Goal: Subscribe to service/newsletter

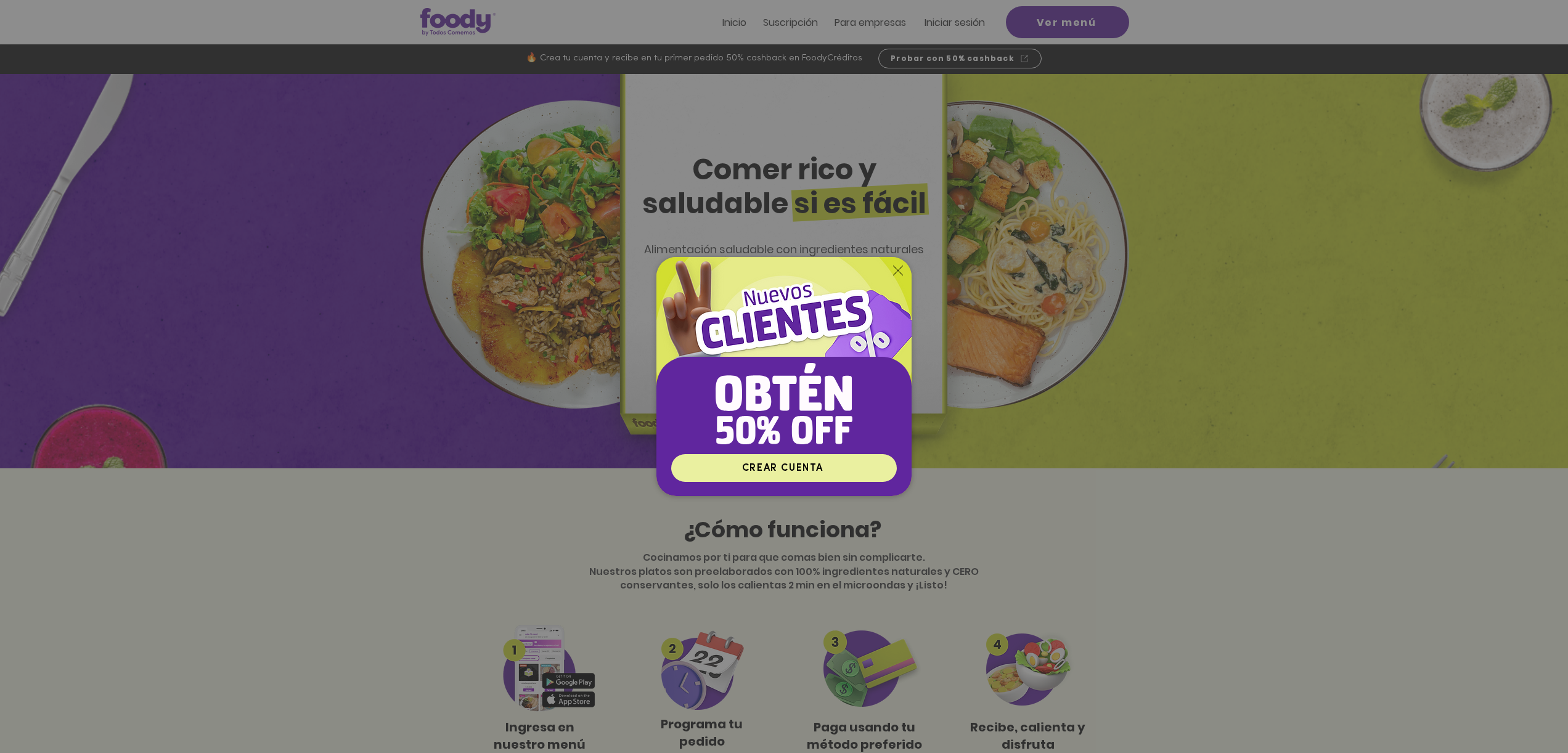
click at [819, 464] on span "CREAR CUENTA" at bounding box center [783, 468] width 81 height 10
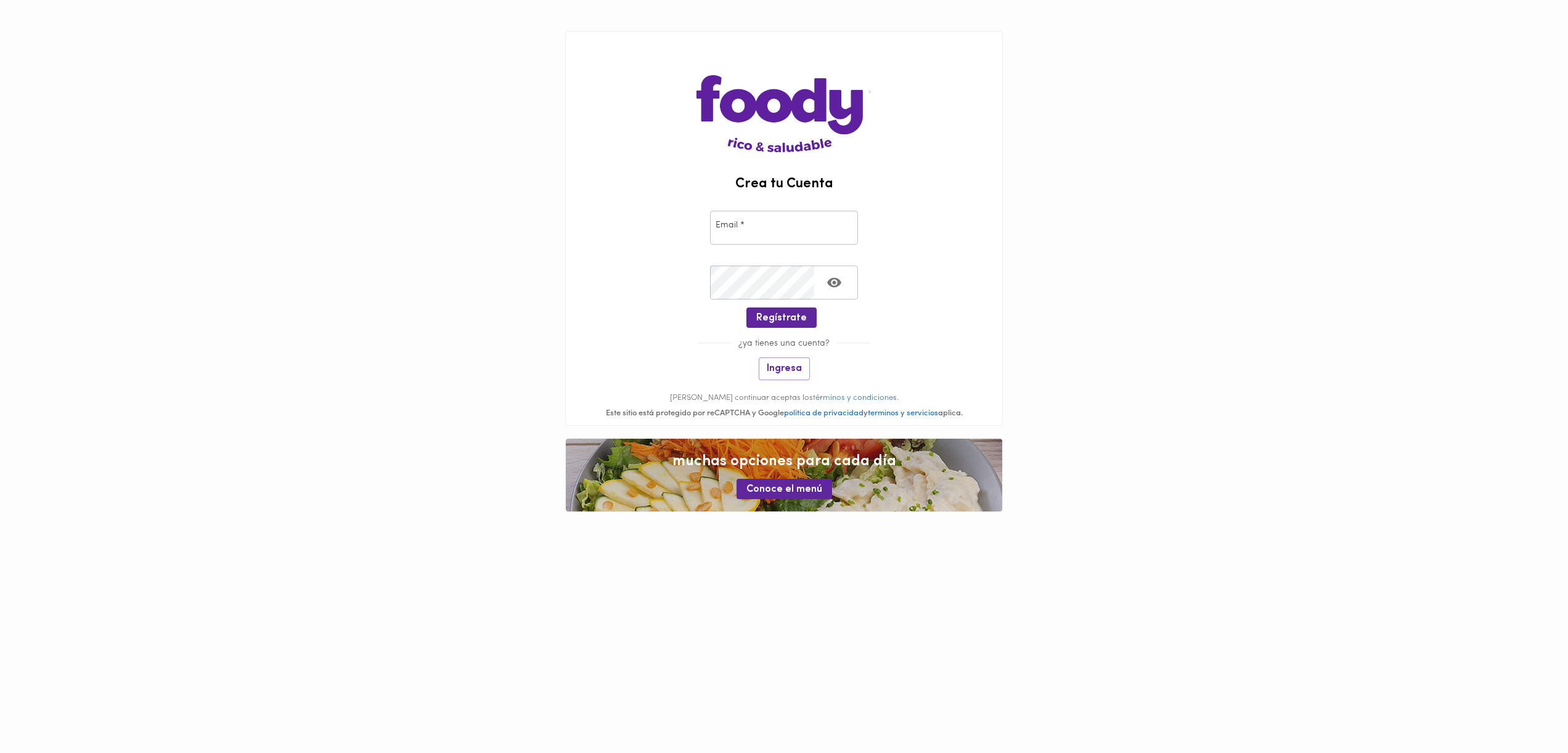
click at [787, 218] on input "email" at bounding box center [784, 227] width 148 height 34
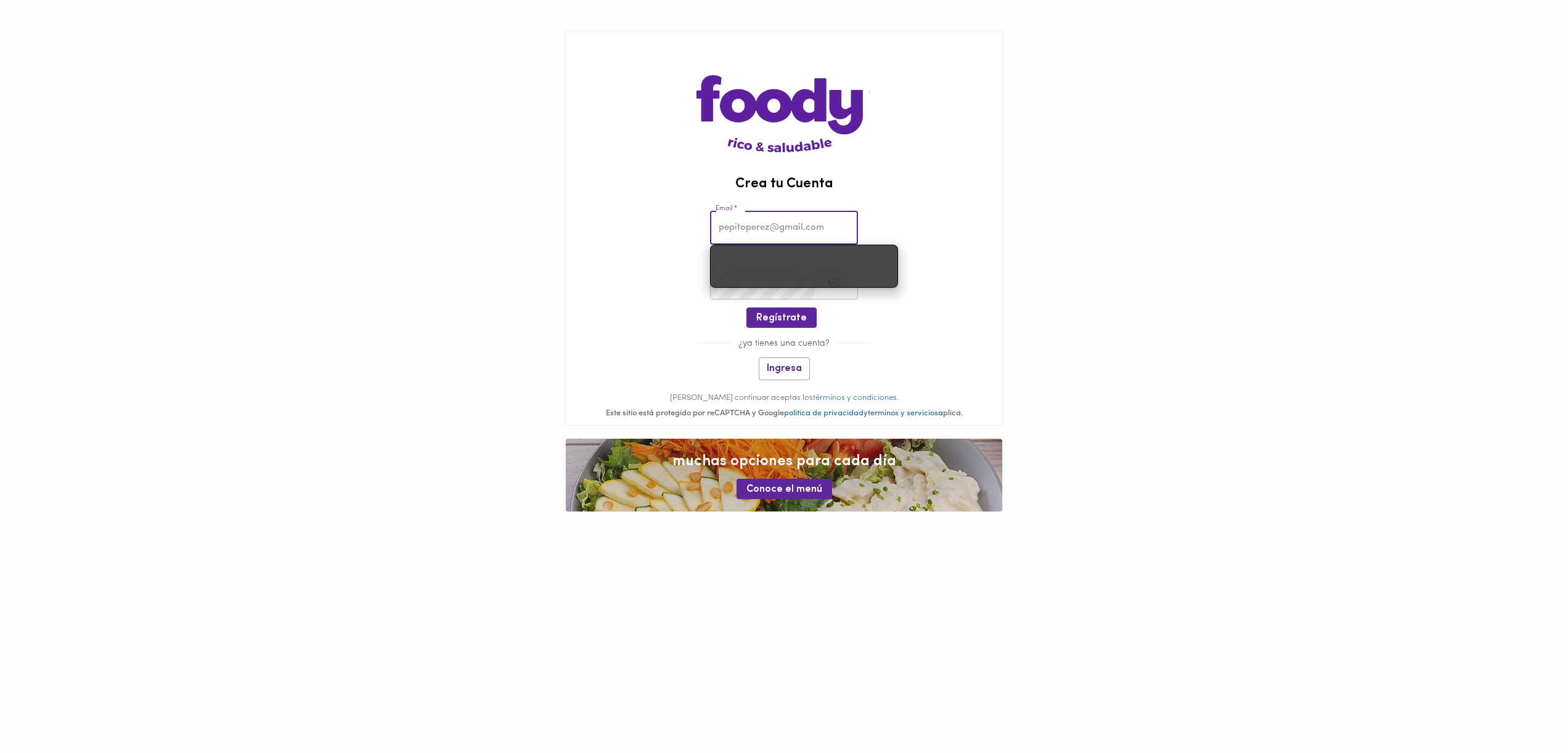
click at [956, 324] on div "Crea tu Cuenta Email * Email * Crear Contraseña * Crear Contraseña * Regístrate…" at bounding box center [784, 301] width 437 height 248
click at [772, 233] on input "email" at bounding box center [784, 227] width 148 height 34
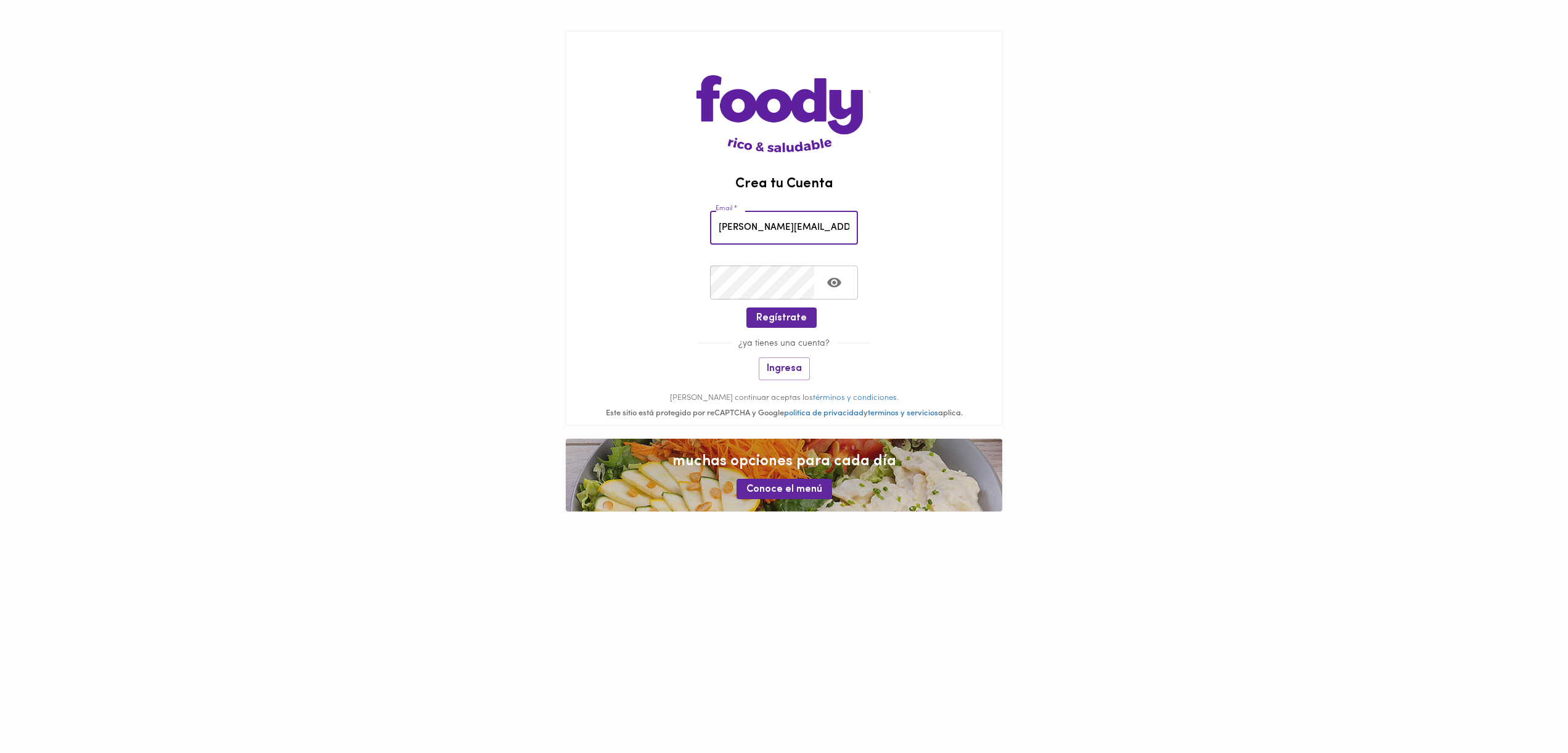
type input "james.rojas26@gmail.com"
click at [762, 312] on span "Regístrate" at bounding box center [781, 318] width 51 height 12
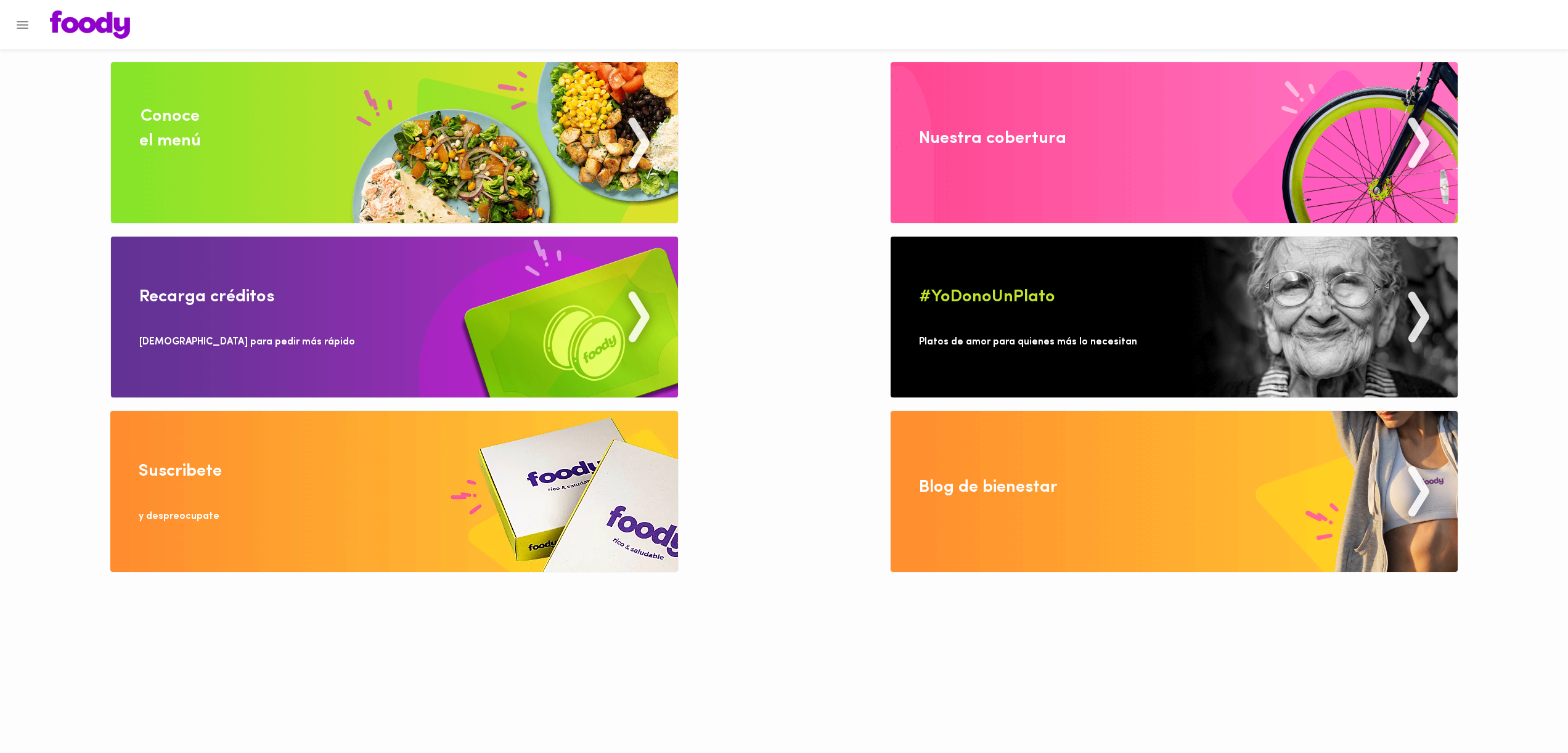
click at [1013, 145] on div "Nuestra cobertura" at bounding box center [992, 138] width 147 height 24
click at [386, 145] on img at bounding box center [394, 143] width 567 height 161
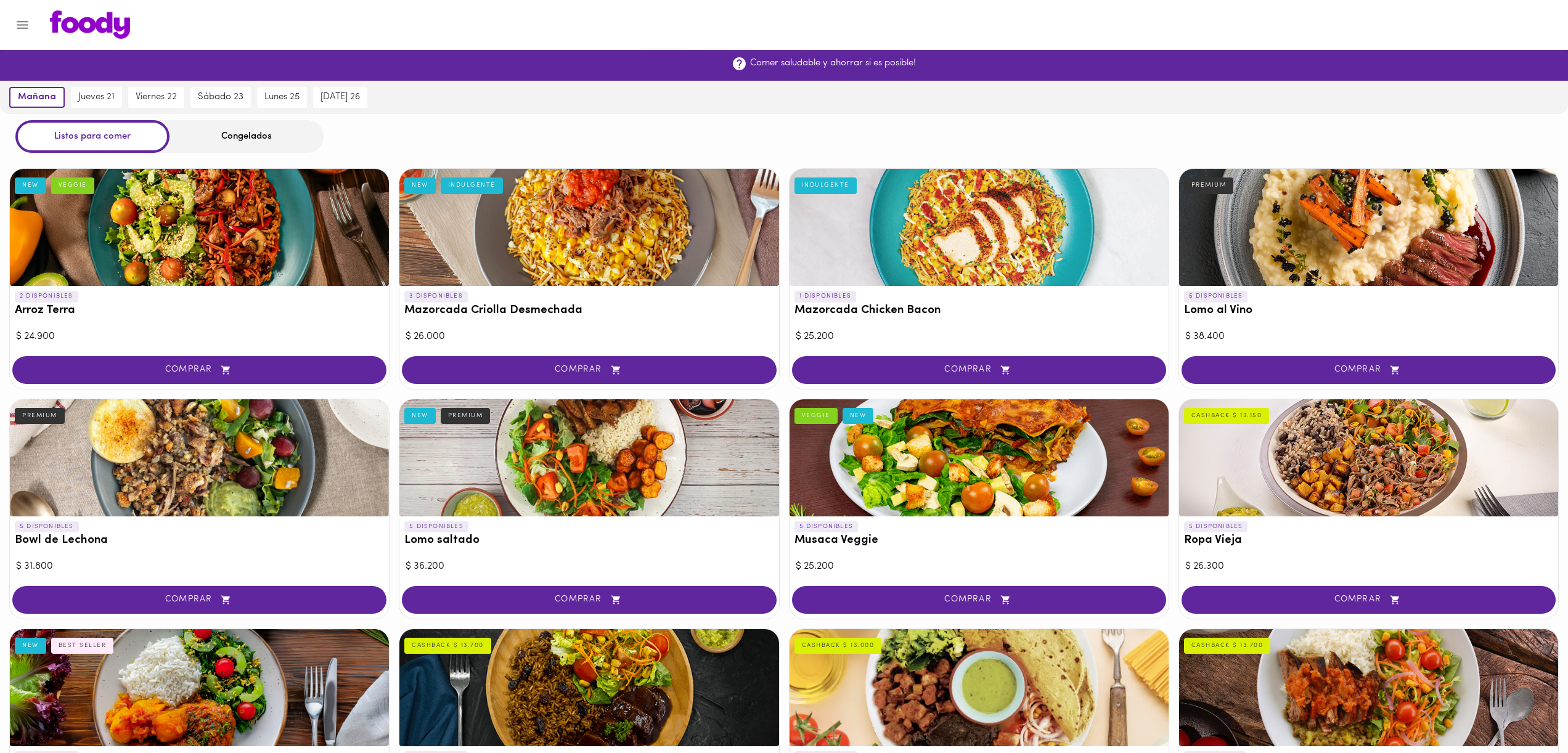
click at [687, 72] on button "¡Suscribirme!" at bounding box center [687, 65] width 70 height 19
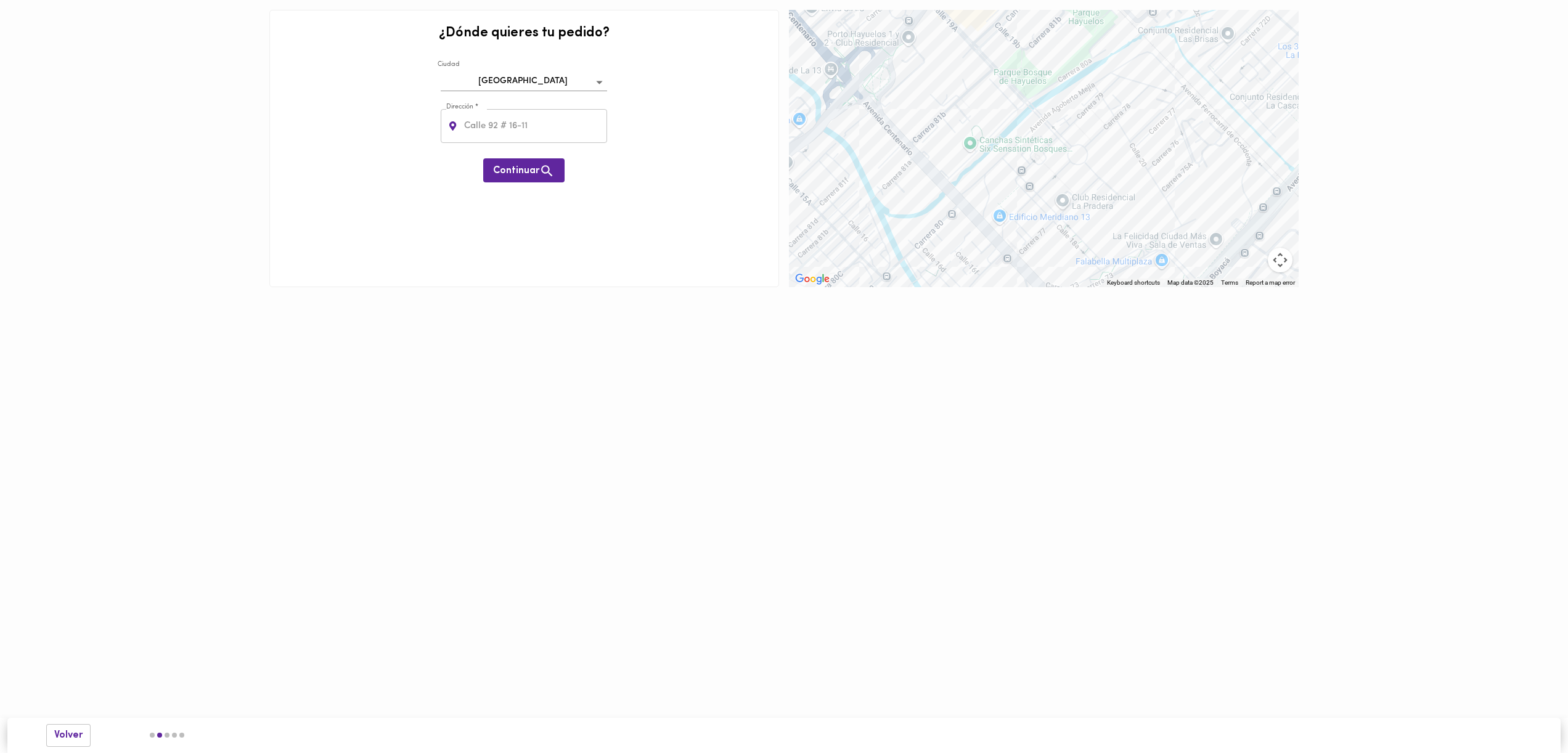
drag, startPoint x: 839, startPoint y: 95, endPoint x: 905, endPoint y: 161, distance: 93.3
click at [905, 161] on div "To navigate, press the arrow keys." at bounding box center [1044, 149] width 510 height 277
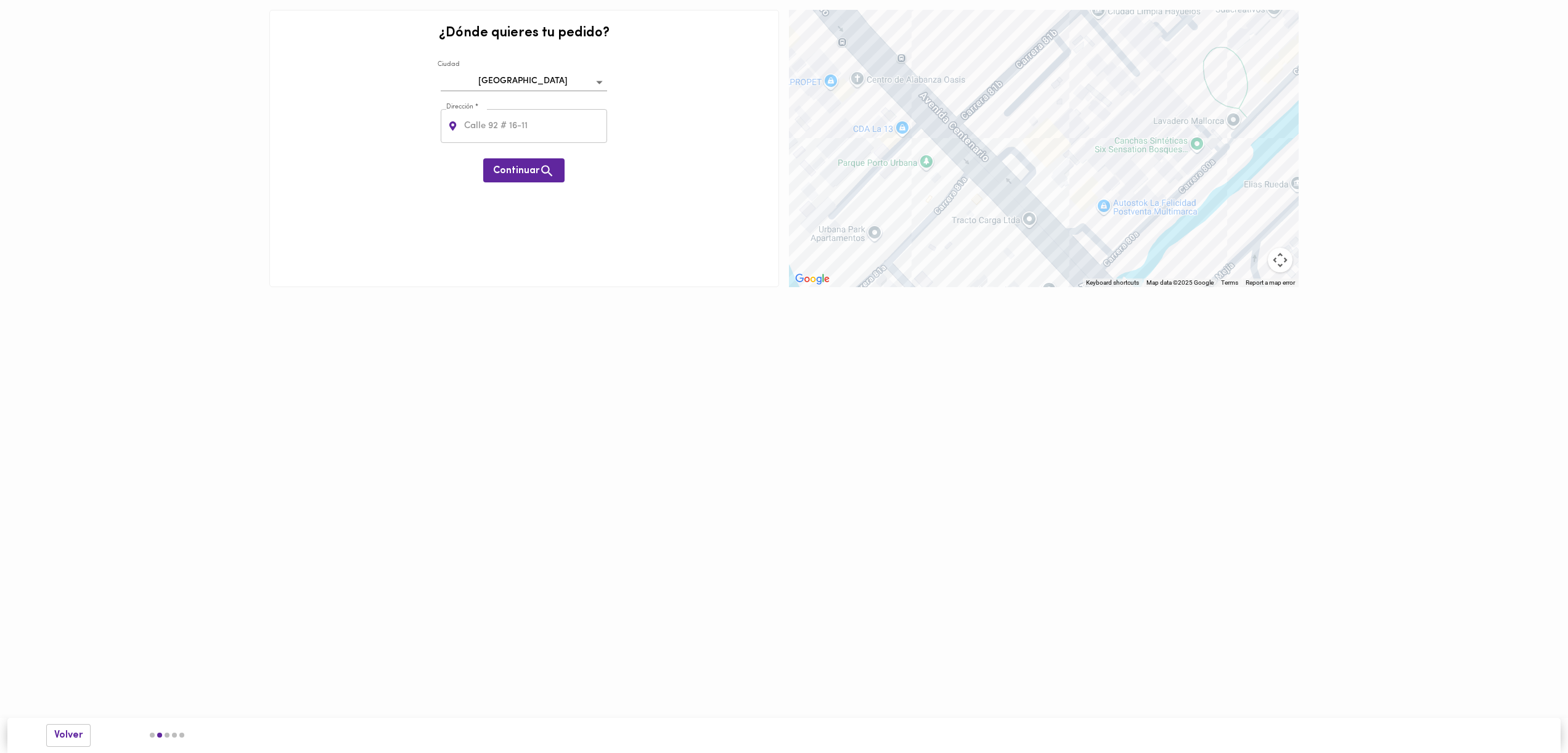
click at [876, 234] on div "To navigate, press the arrow keys." at bounding box center [1044, 149] width 510 height 277
click at [892, 242] on div "To navigate, press the arrow keys." at bounding box center [1044, 149] width 510 height 277
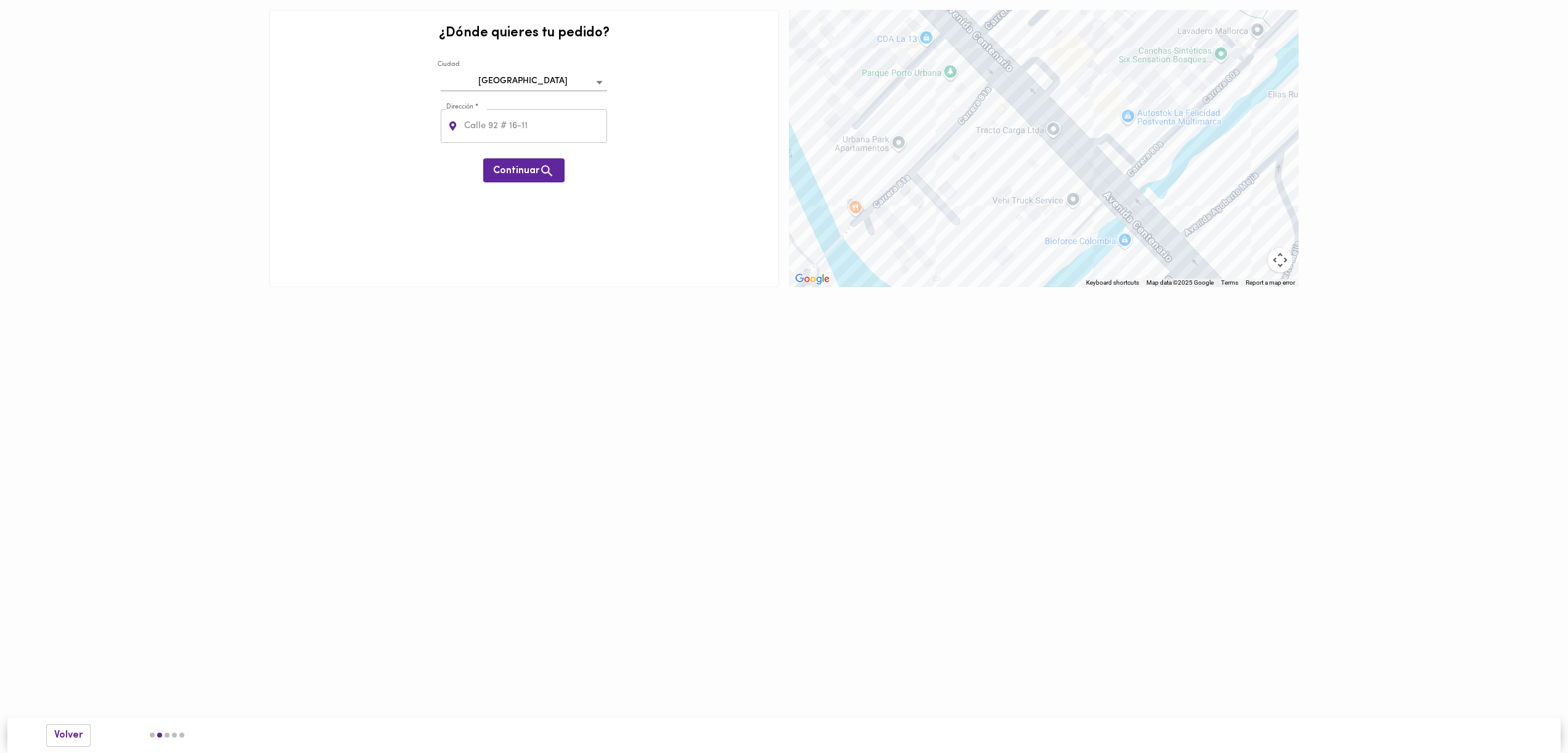
drag, startPoint x: 924, startPoint y: 221, endPoint x: 950, endPoint y: 127, distance: 97.5
click at [950, 127] on div "To navigate, press the arrow keys." at bounding box center [1044, 149] width 510 height 277
click at [893, 135] on div "To navigate, press the arrow keys." at bounding box center [1044, 149] width 510 height 277
click at [489, 122] on input "text" at bounding box center [534, 126] width 146 height 34
type input "carrera 81a 16c-24"
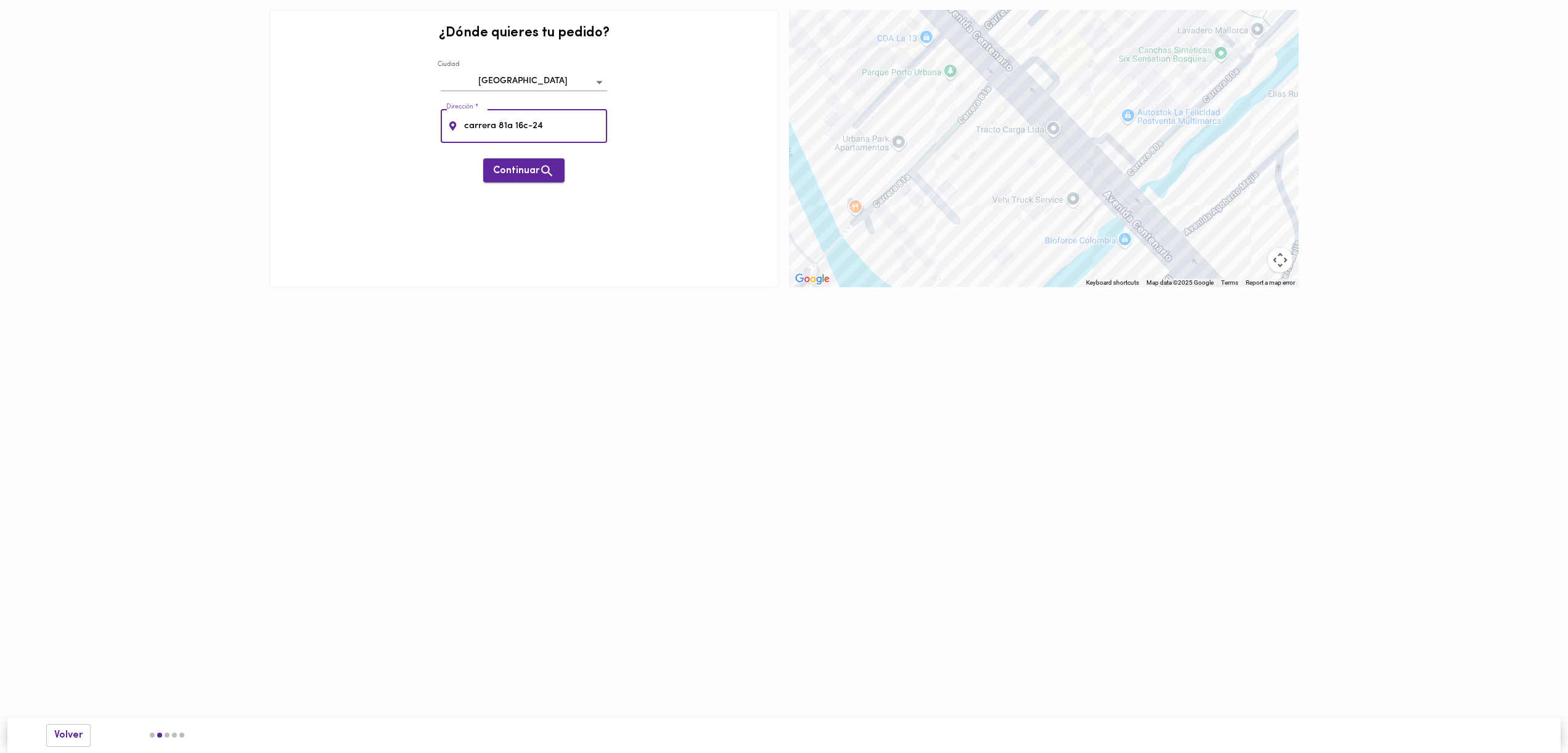
click at [507, 174] on span "Continuar" at bounding box center [524, 170] width 61 height 15
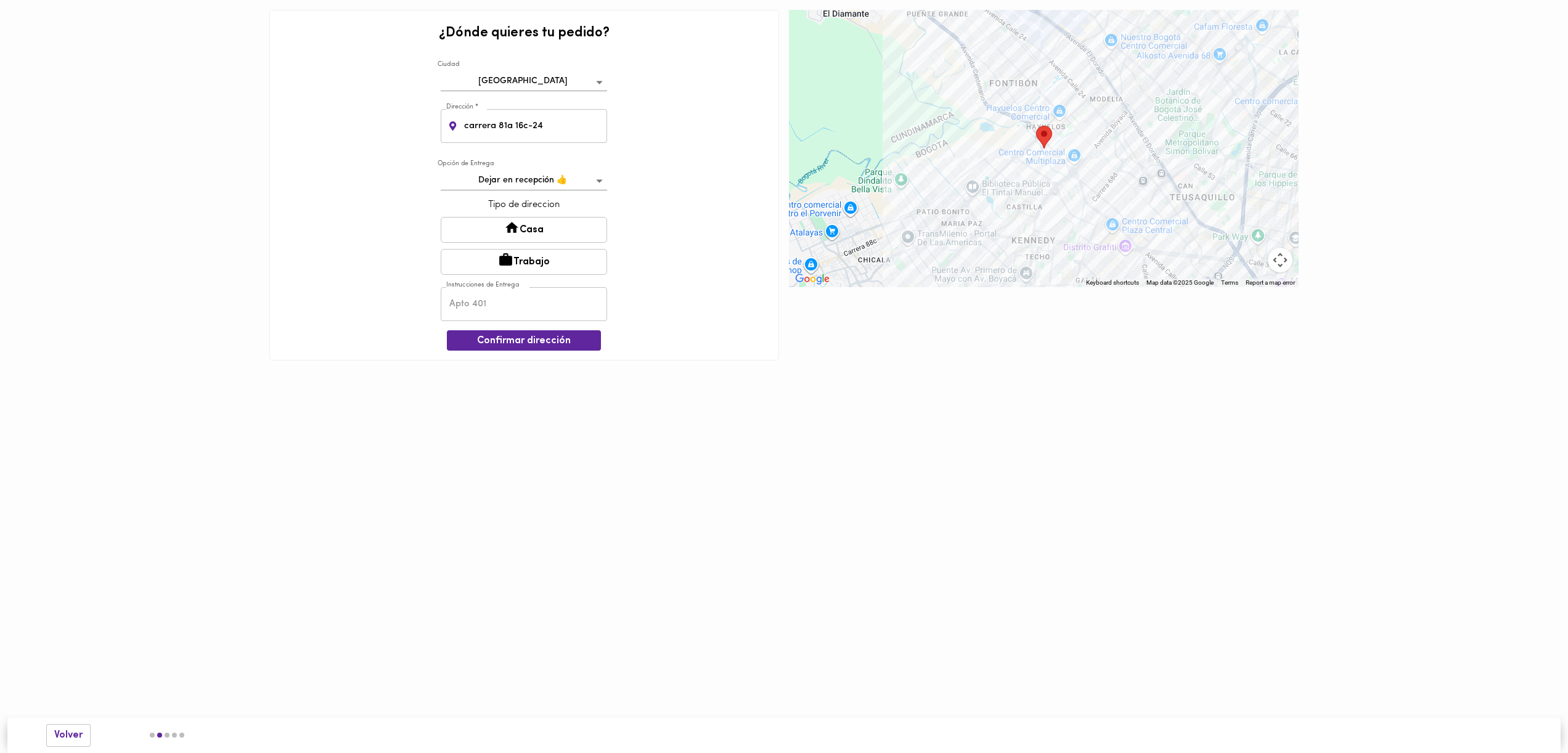
click at [570, 237] on button "Casa" at bounding box center [524, 229] width 166 height 26
click at [515, 305] on input "text" at bounding box center [524, 305] width 166 height 34
type input "1302"
click at [525, 346] on span "Confirmar dirección" at bounding box center [524, 343] width 134 height 12
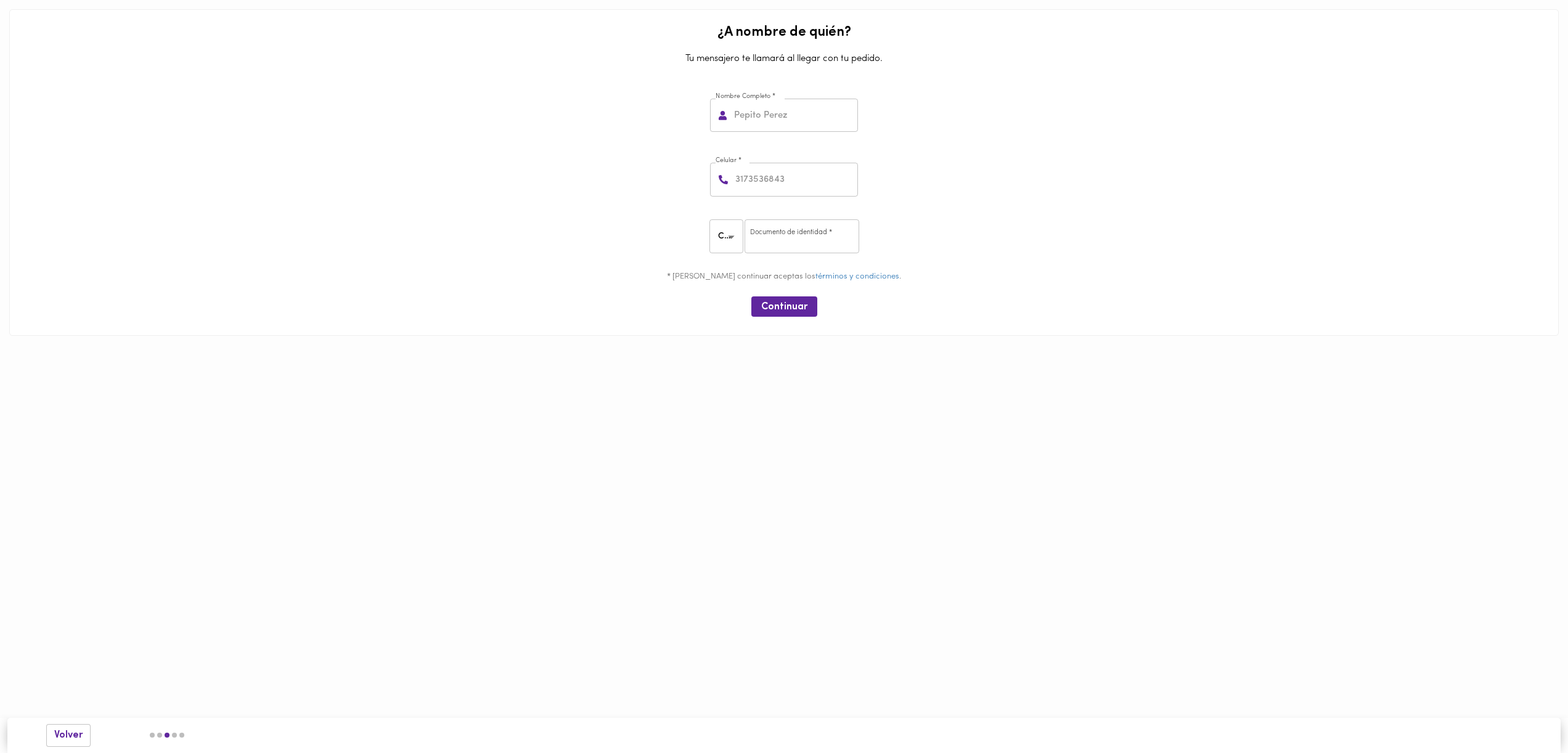
click at [786, 125] on input "text" at bounding box center [795, 115] width 126 height 34
type input "angela reina"
type input "3012588911"
click at [809, 241] on input "number" at bounding box center [802, 236] width 115 height 34
type input "3"
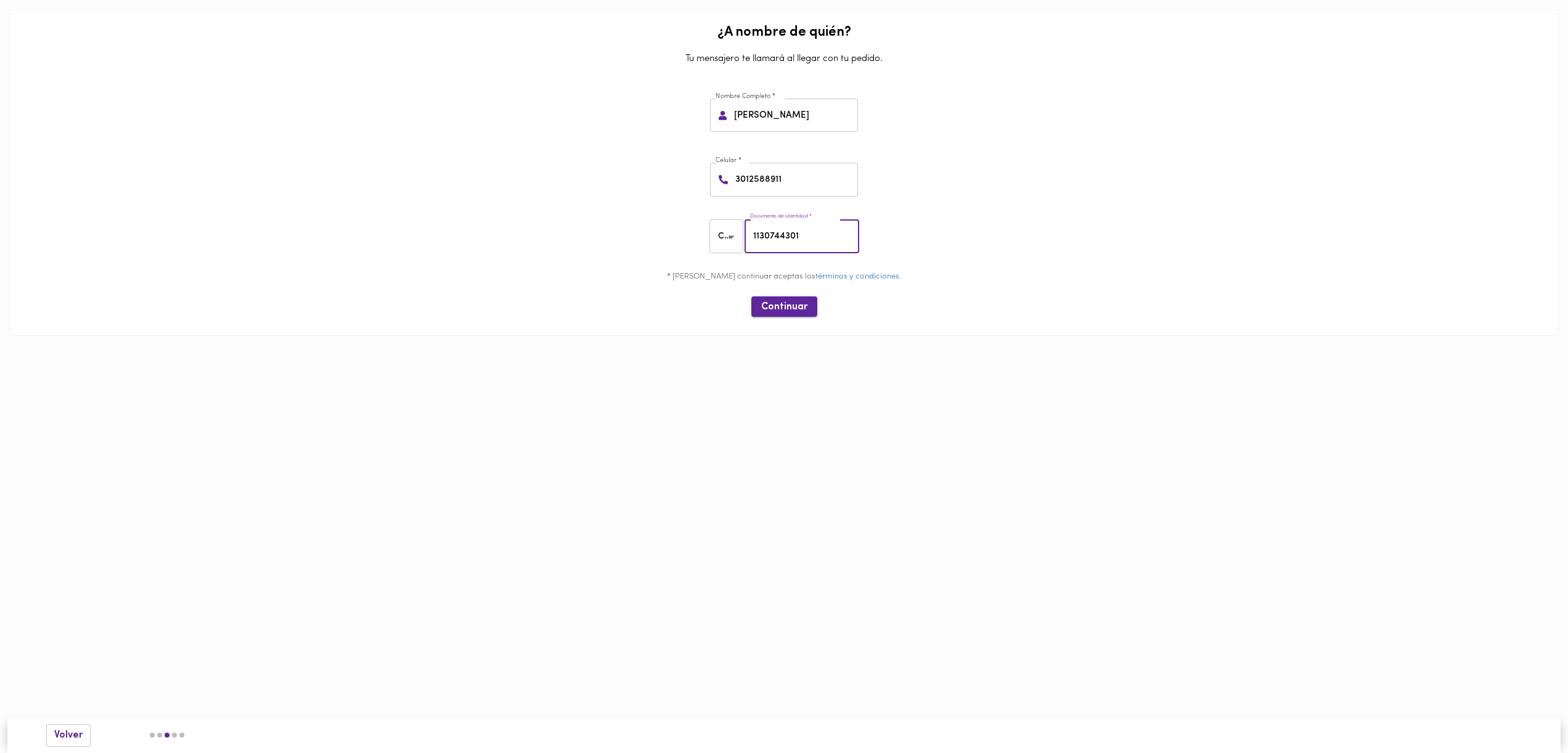
type input "1130744301"
click at [804, 299] on button "Continuar" at bounding box center [785, 306] width 66 height 20
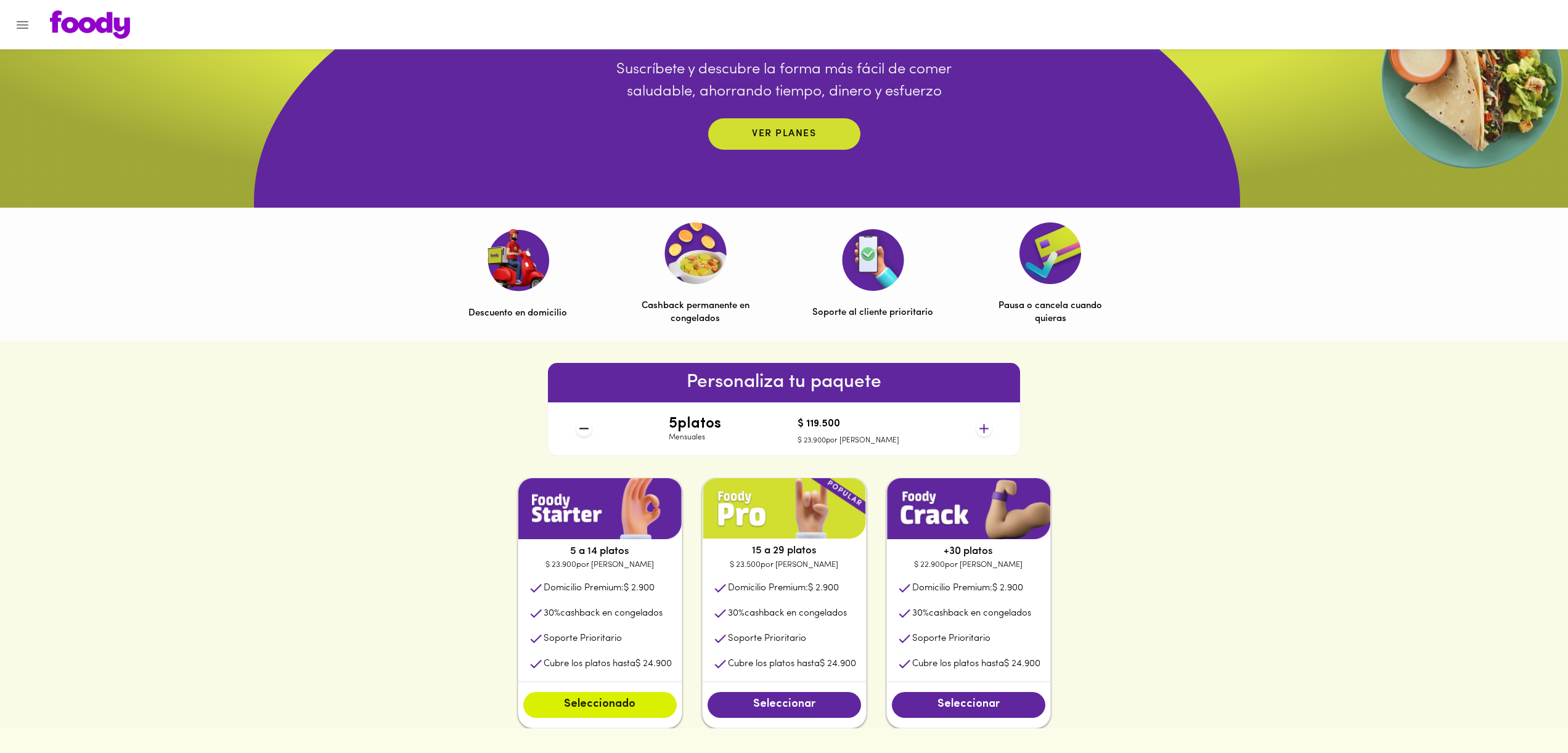
scroll to position [182, 0]
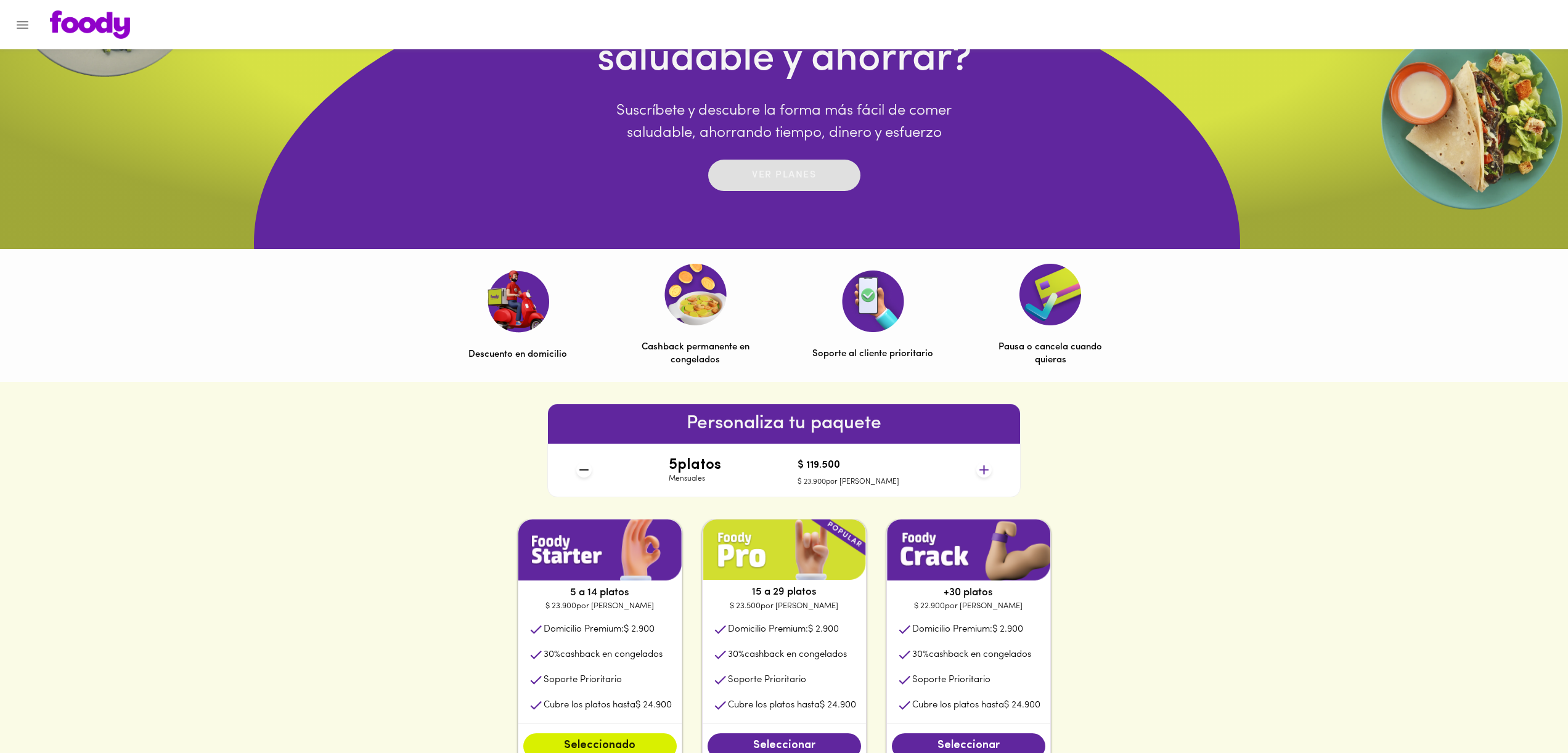
click at [824, 178] on span "Ver planes" at bounding box center [784, 175] width 127 height 19
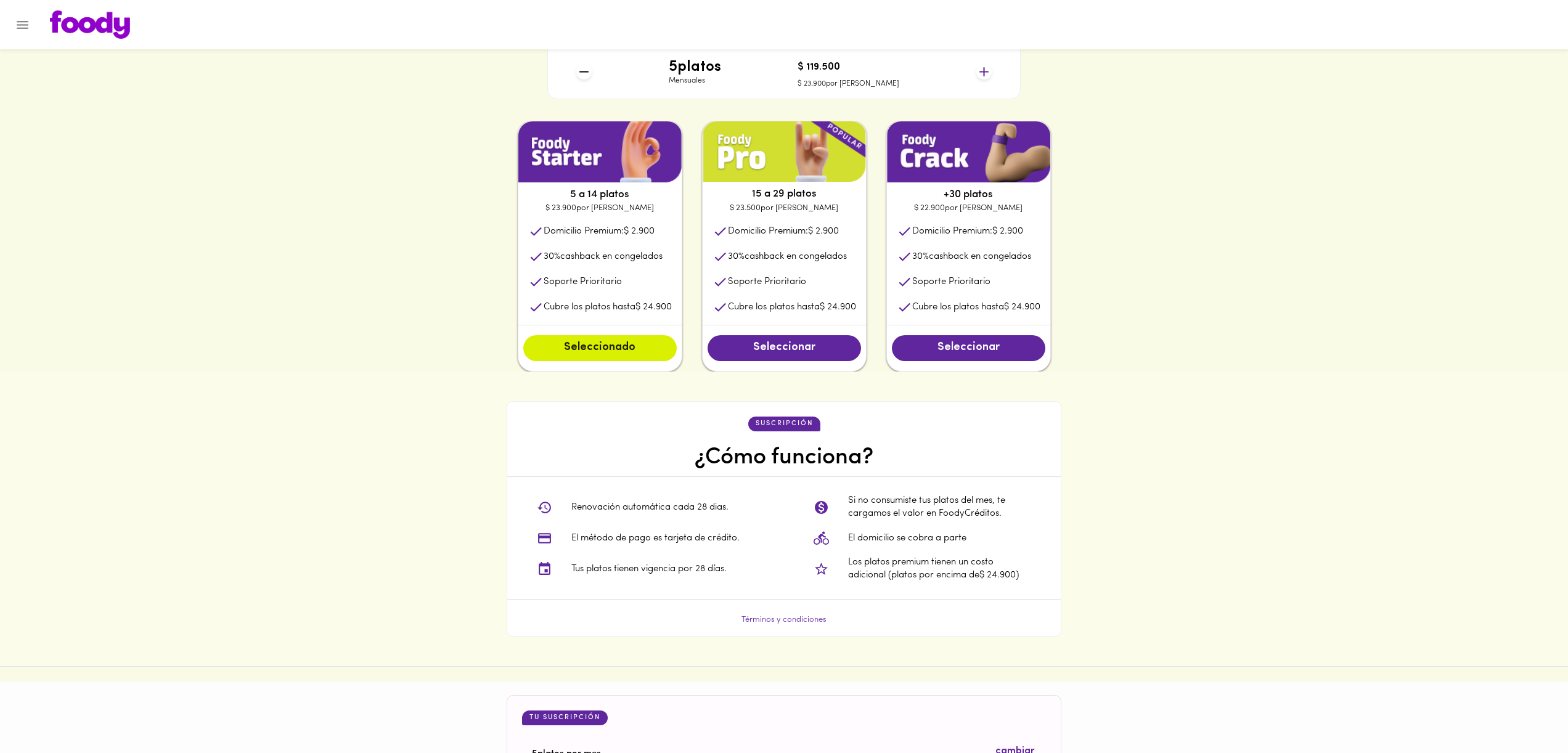
scroll to position [531, 0]
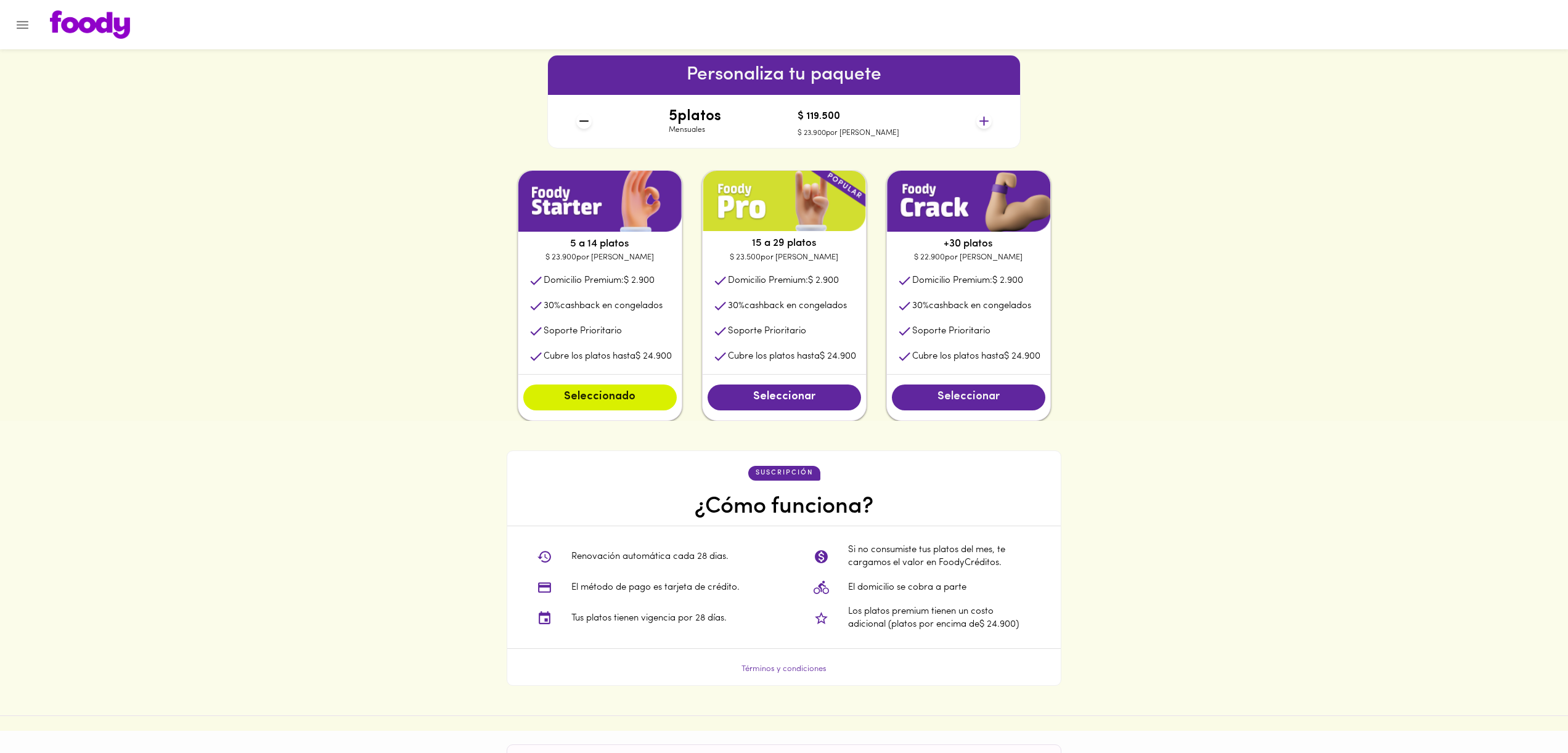
click at [1000, 398] on span "Seleccionar" at bounding box center [968, 398] width 129 height 14
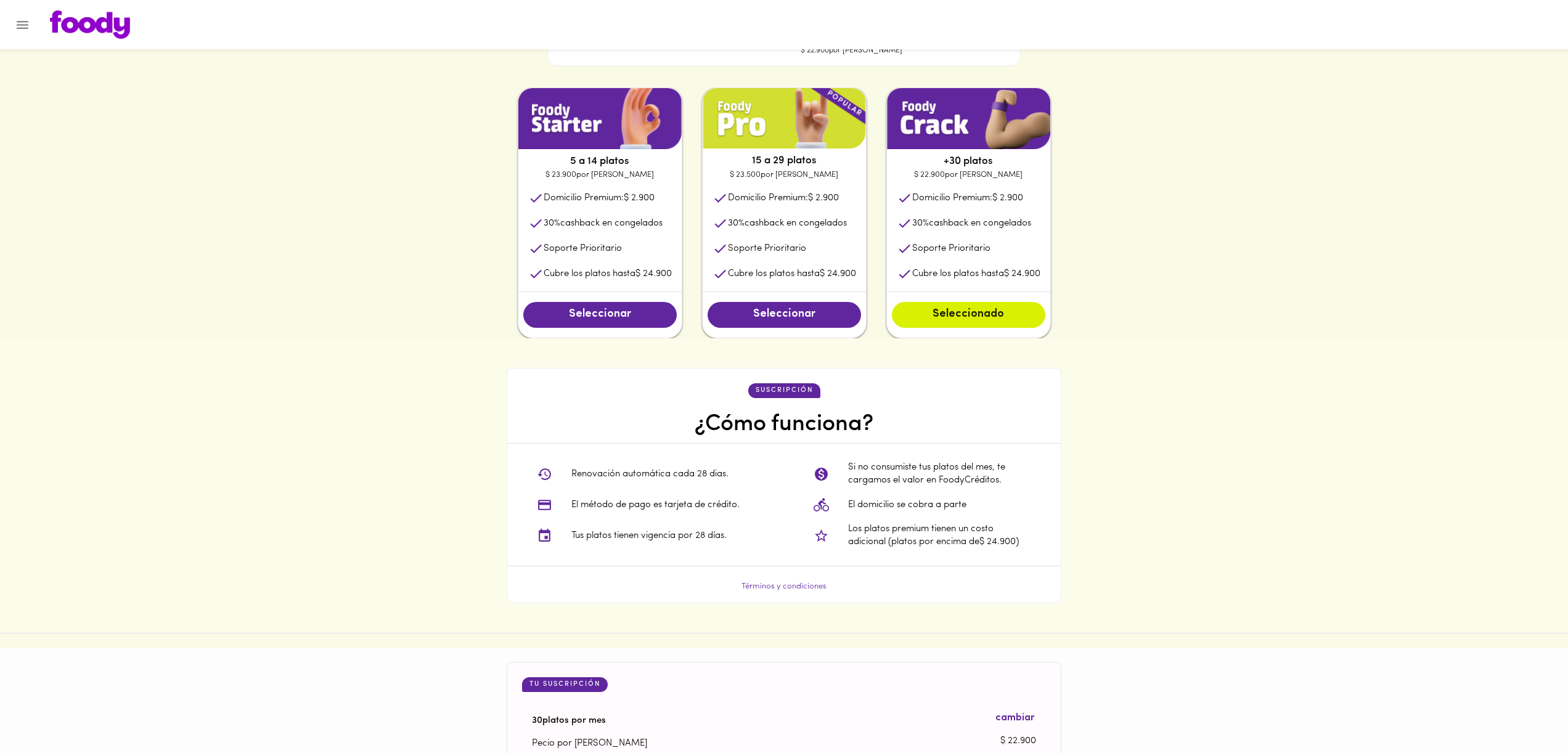
scroll to position [561, 0]
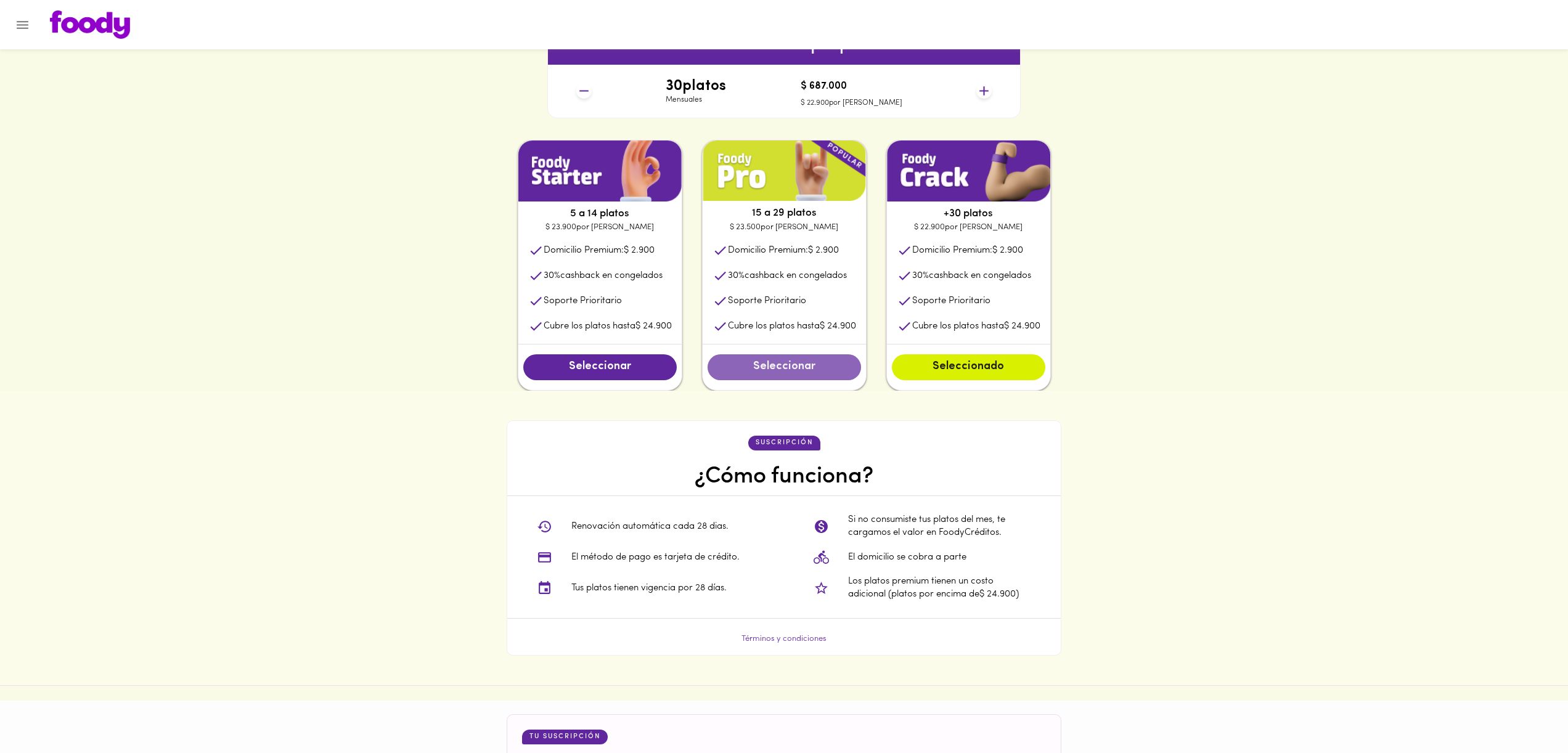
click at [848, 364] on span "Seleccionar" at bounding box center [784, 367] width 129 height 14
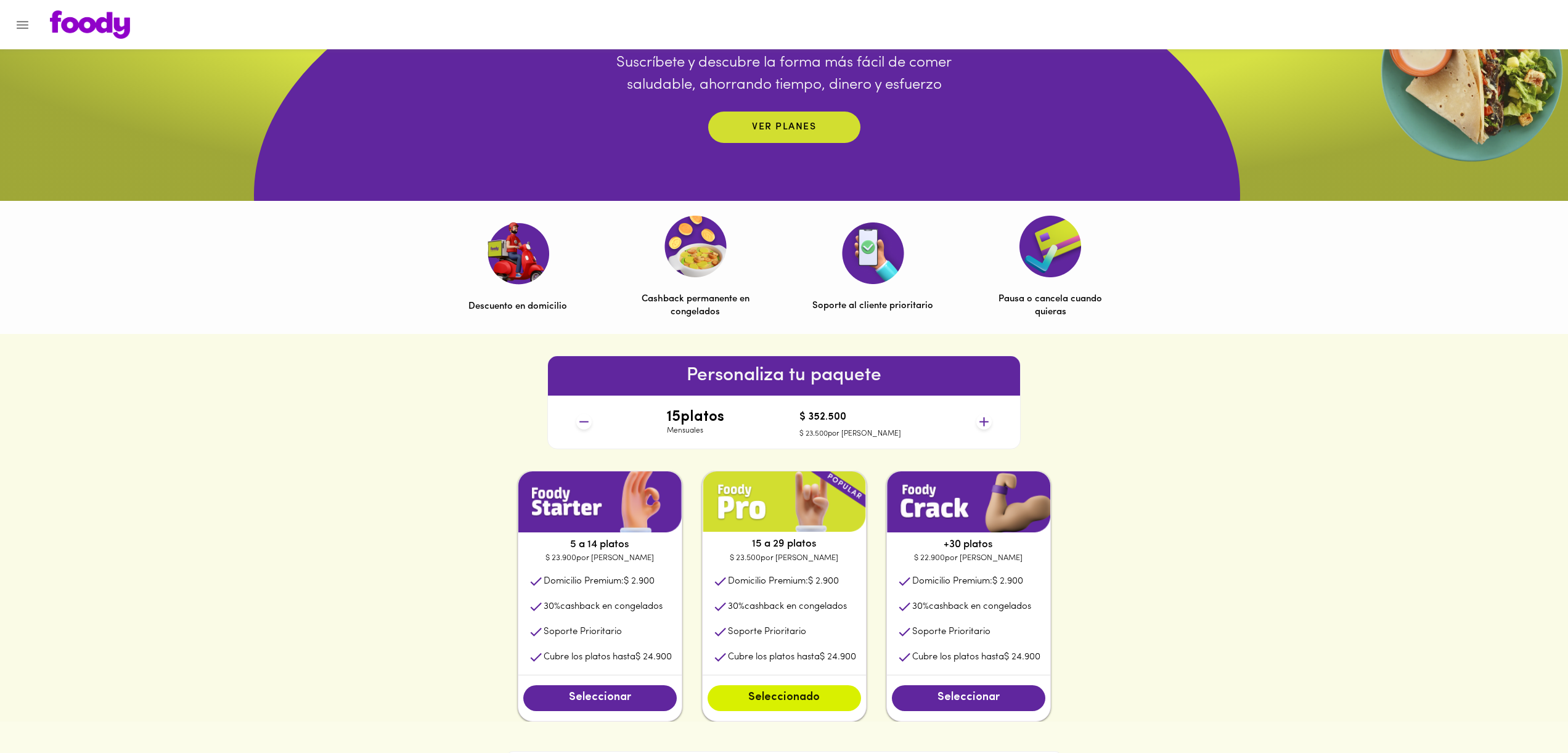
scroll to position [0, 0]
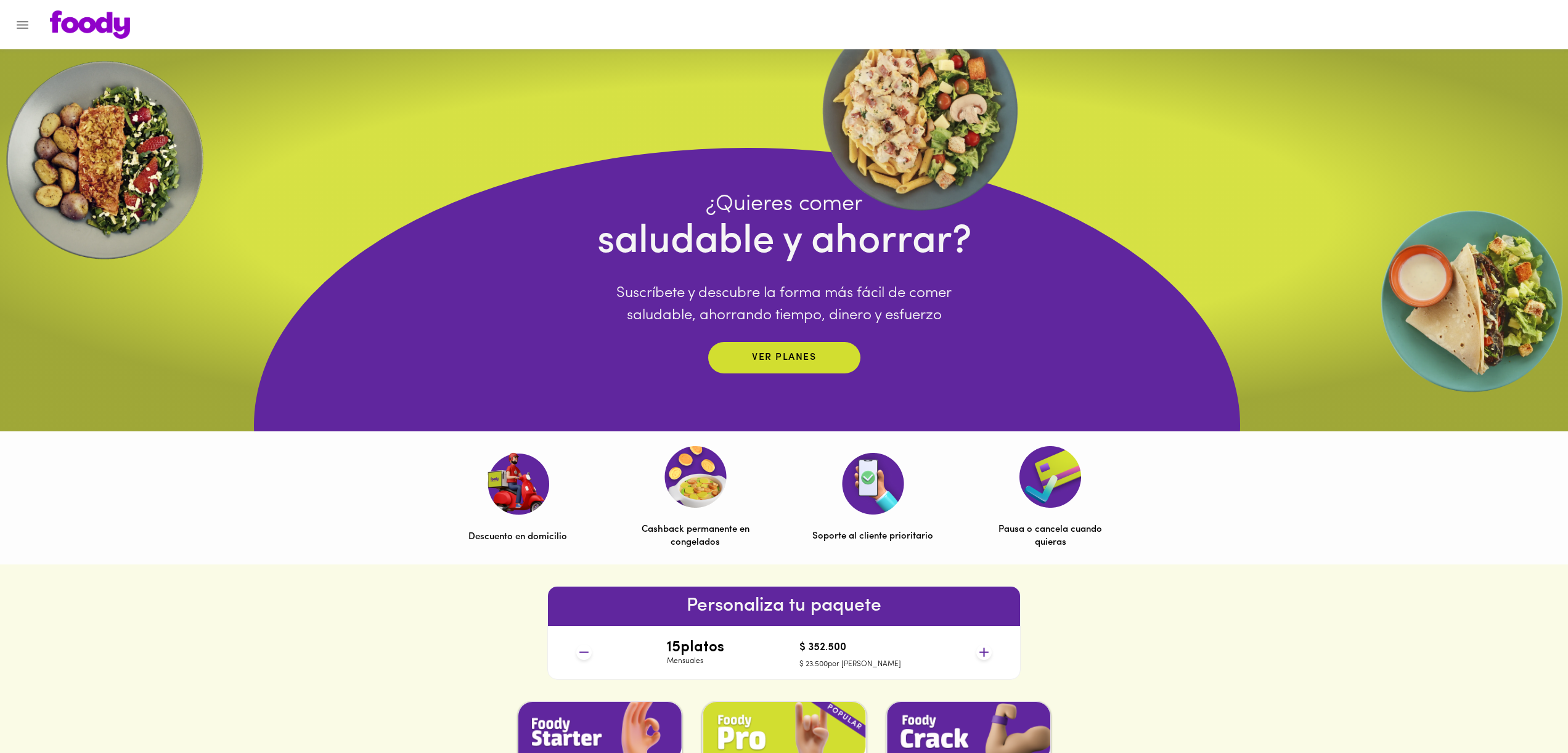
click at [96, 23] on img at bounding box center [90, 24] width 80 height 28
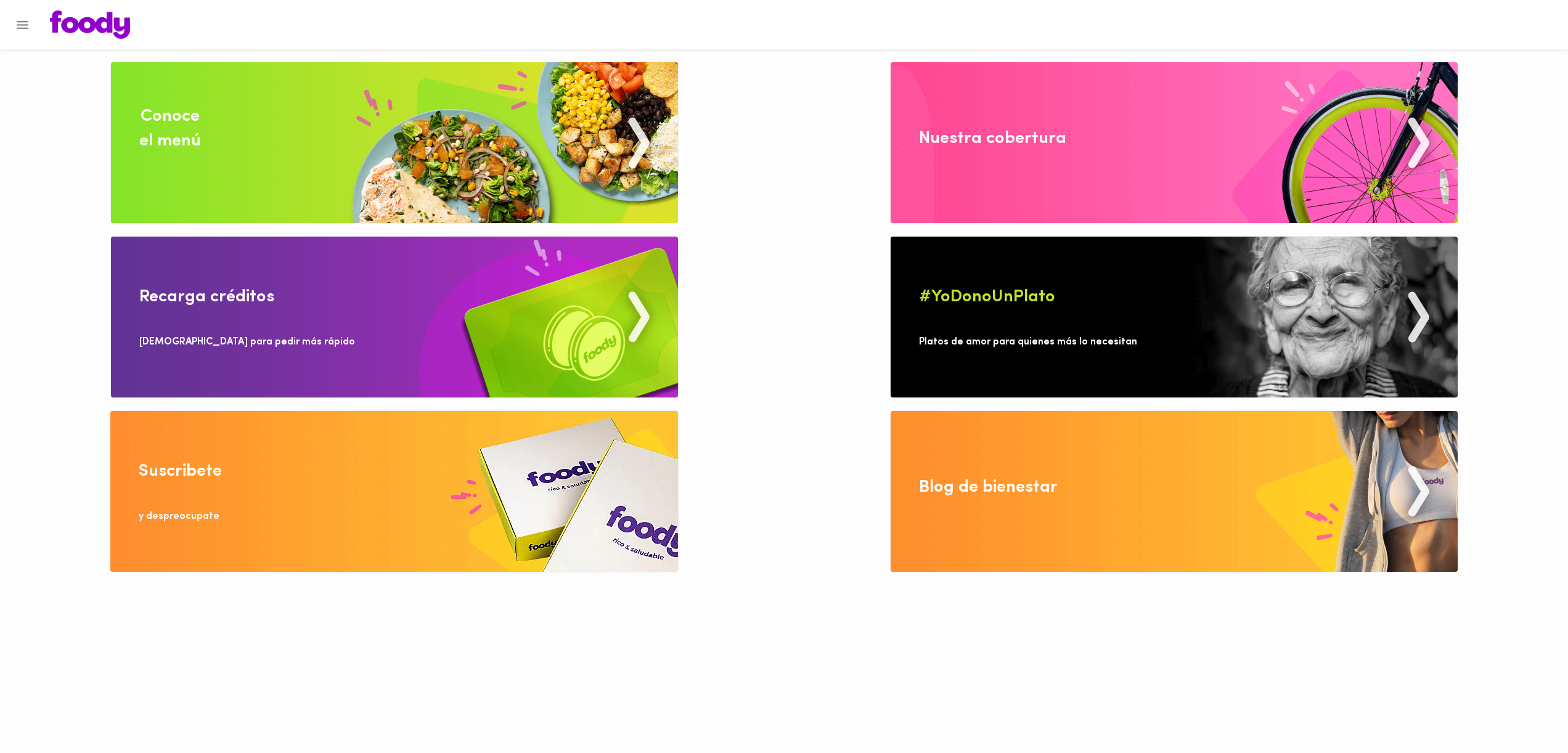
click at [1199, 328] on img at bounding box center [1174, 317] width 567 height 161
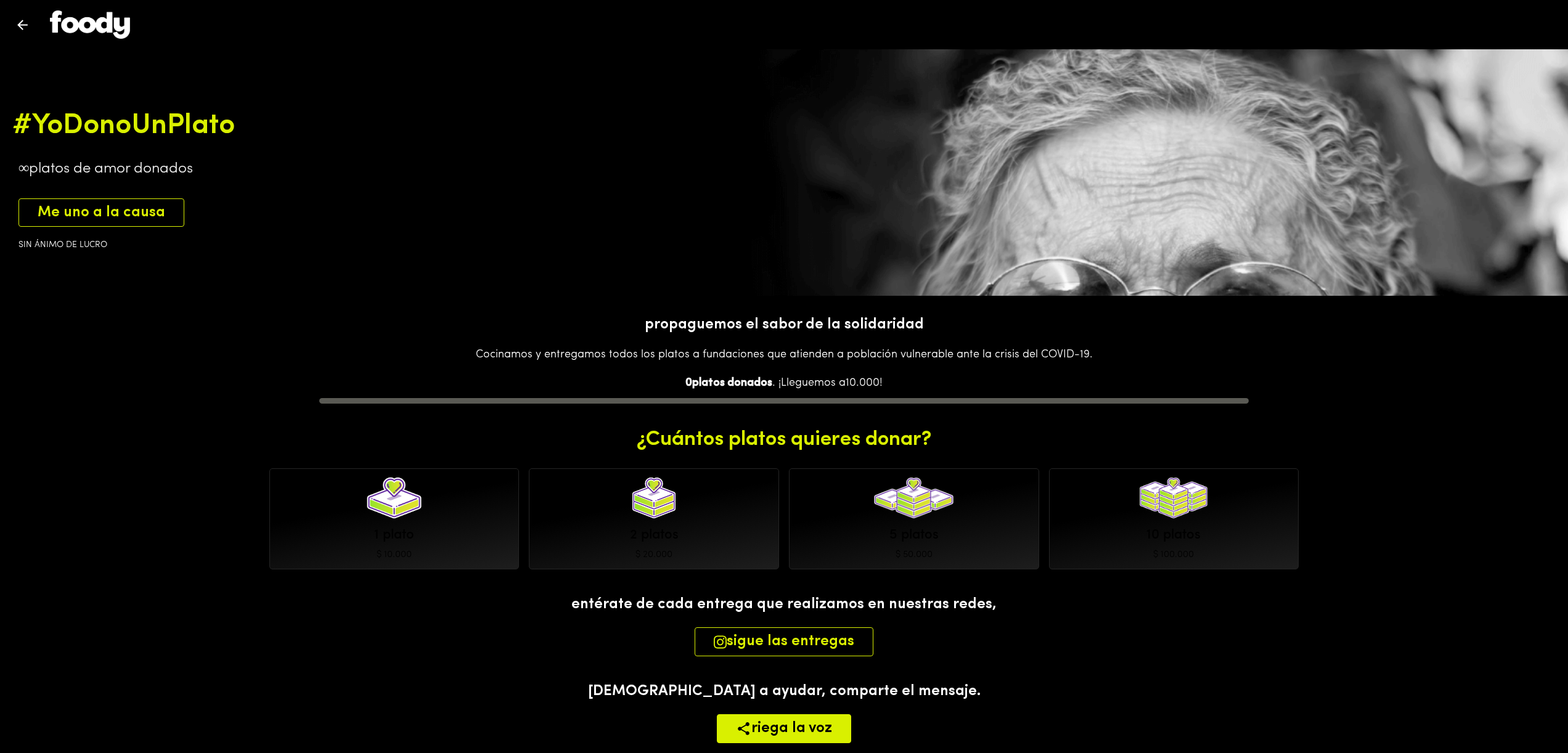
click at [487, 533] on div "1 plato $ 10.000" at bounding box center [394, 519] width 250 height 101
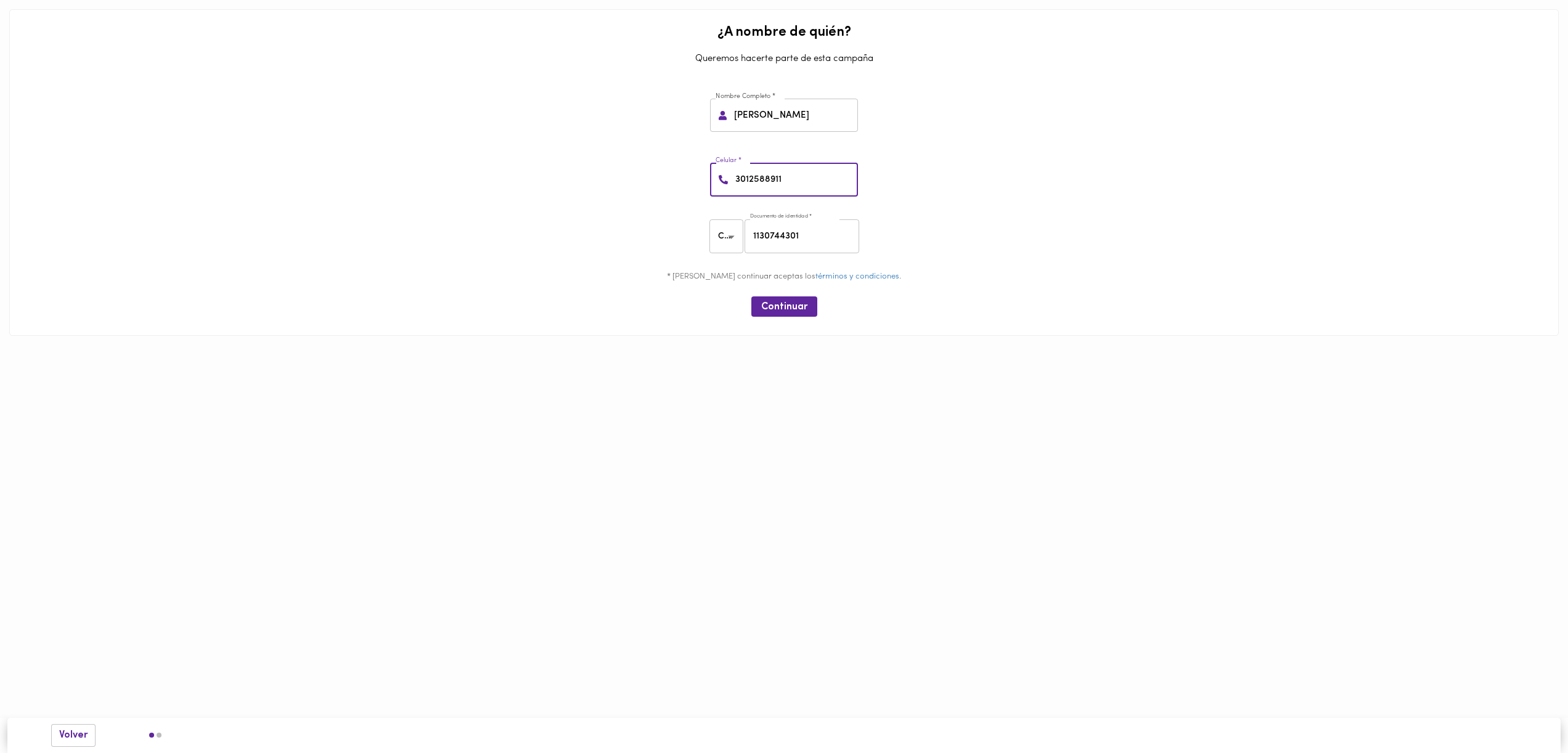
drag, startPoint x: 817, startPoint y: 231, endPoint x: 787, endPoint y: 248, distance: 34.5
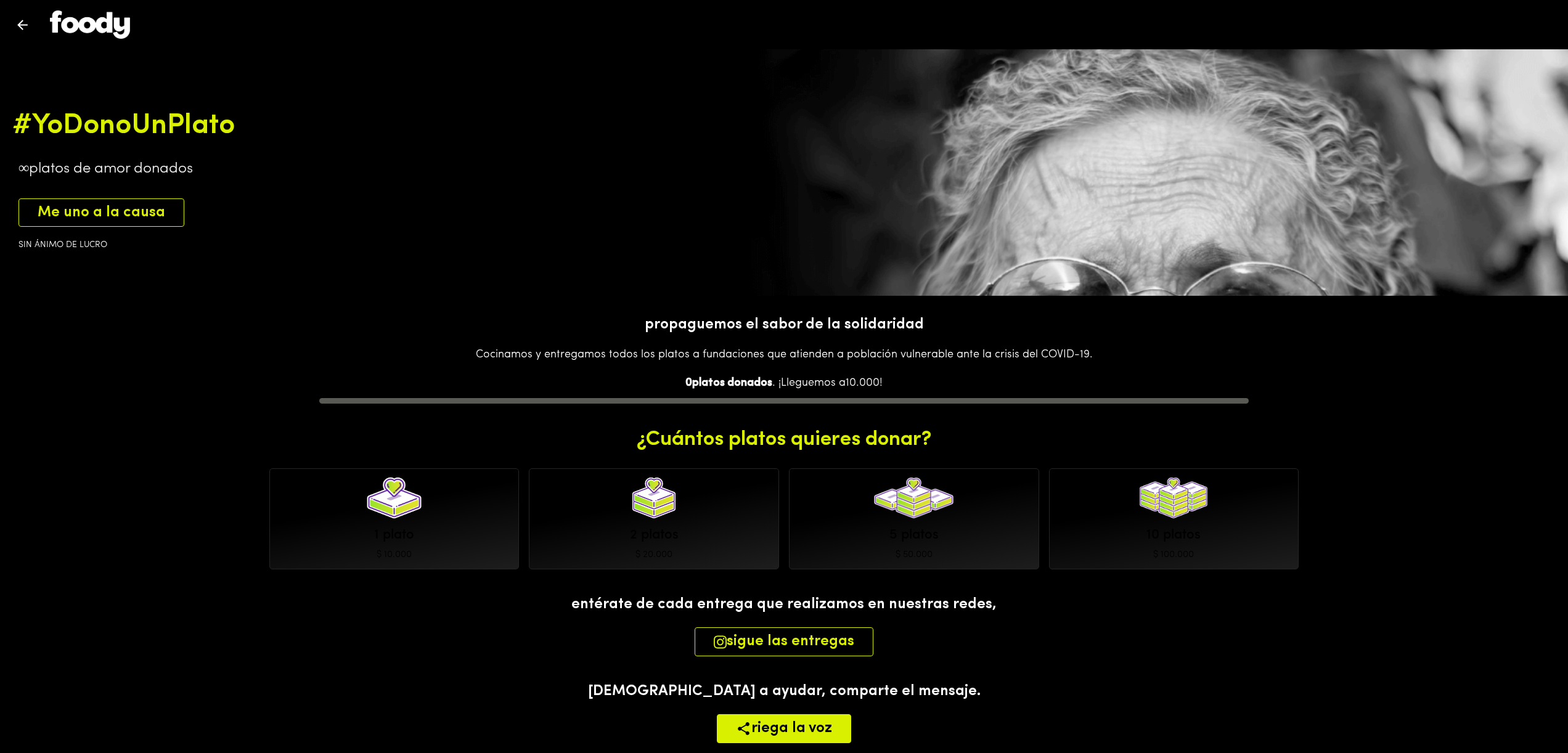
scroll to position [208, 0]
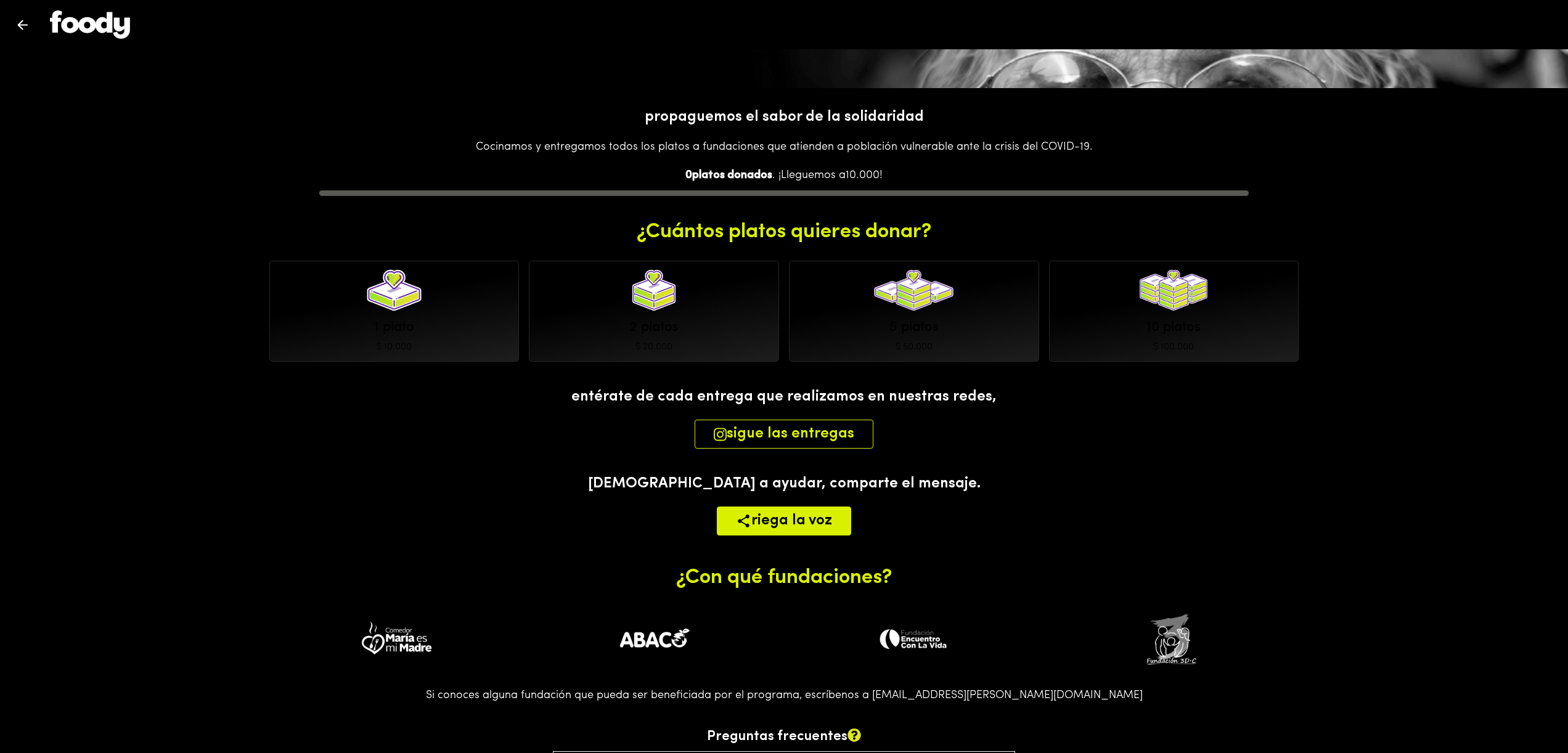
click at [814, 441] on span "sigue las entregas" at bounding box center [784, 434] width 141 height 18
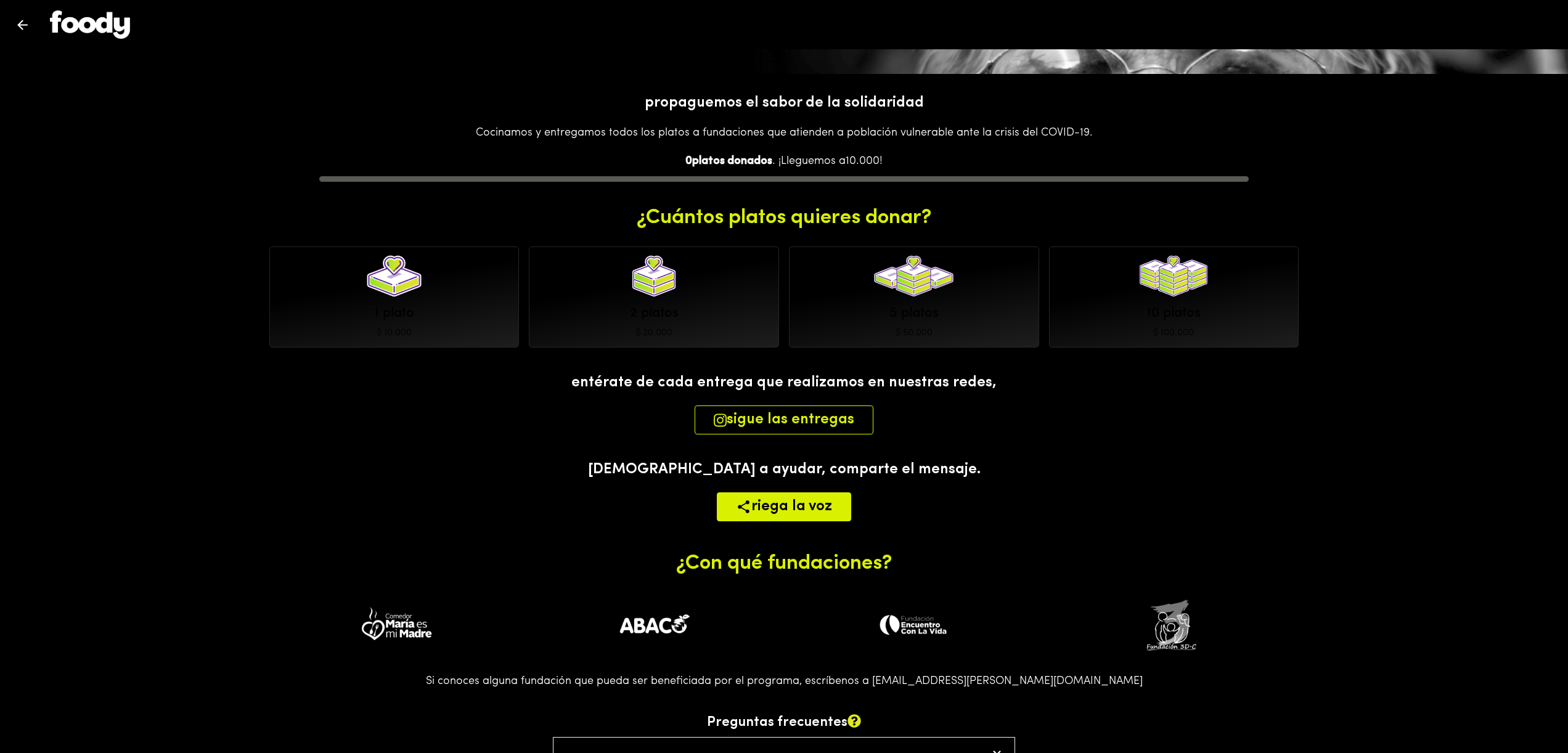
scroll to position [107, 0]
